Goal: Transaction & Acquisition: Purchase product/service

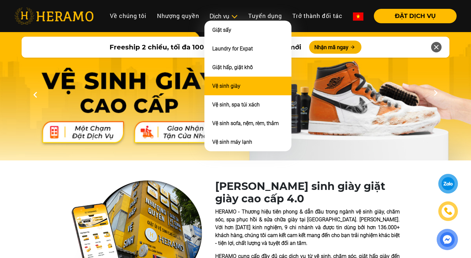
click at [234, 76] on li "Vệ sinh giày" at bounding box center [247, 85] width 87 height 19
click at [233, 83] on link "Vệ sinh giày" at bounding box center [226, 86] width 28 height 6
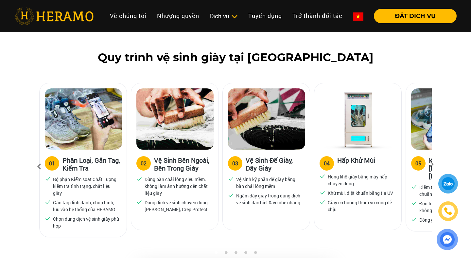
scroll to position [428, 0]
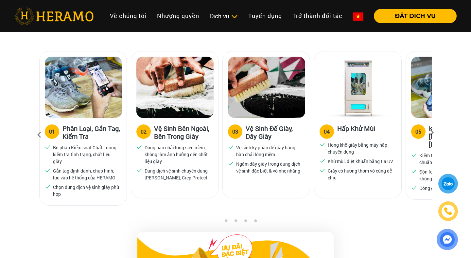
click at [430, 133] on icon at bounding box center [432, 134] width 12 height 4
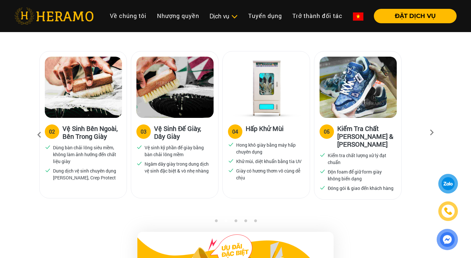
click at [430, 133] on icon at bounding box center [432, 134] width 12 height 4
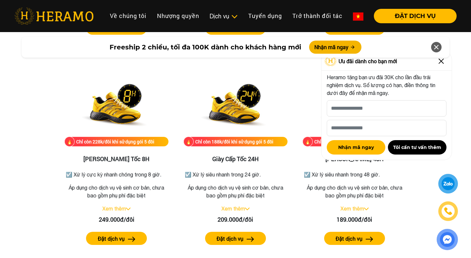
scroll to position [1107, 0]
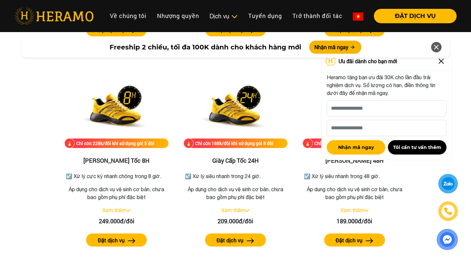
click at [440, 59] on div "Freeship 2 chiều, tối đa 100K dành cho khách hàng mới Nhận mã ngay" at bounding box center [235, 47] width 471 height 29
click at [441, 61] on div "Freeship 2 chiều, tối đa 100K dành cho khách hàng mới Nhận mã ngay" at bounding box center [235, 47] width 471 height 29
click at [441, 62] on img at bounding box center [441, 61] width 10 height 10
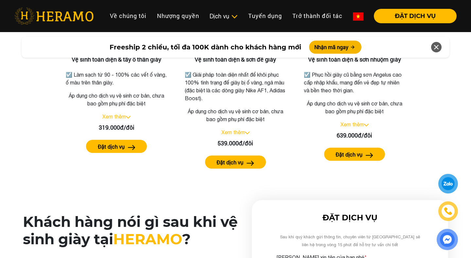
scroll to position [1383, 0]
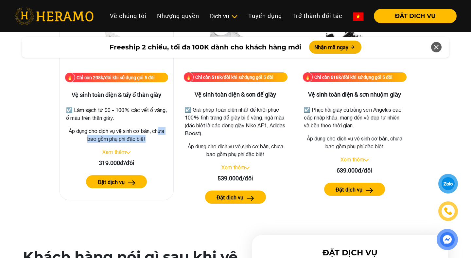
drag, startPoint x: 159, startPoint y: 131, endPoint x: 152, endPoint y: 138, distance: 9.9
click at [152, 138] on p "Áp dụng cho dịch vụ vệ sinh cơ bản, chưa bao gồm phụ phí đặc biệt" at bounding box center [116, 135] width 103 height 16
click at [120, 151] on link "Xem thêm" at bounding box center [114, 152] width 24 height 6
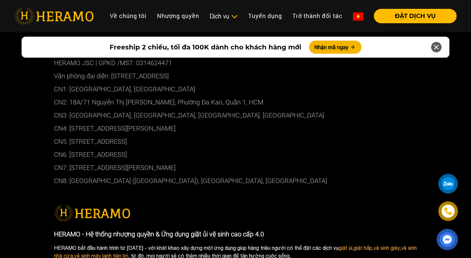
scroll to position [3849, 0]
